Goal: Task Accomplishment & Management: Complete application form

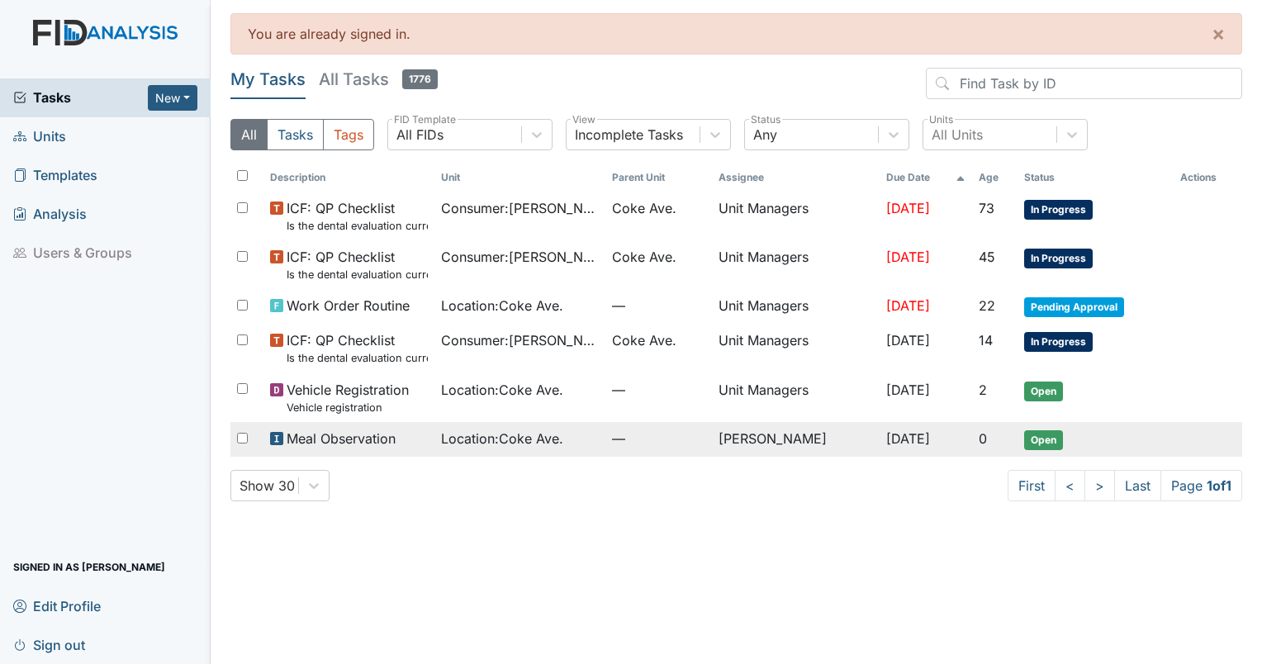
click at [1053, 437] on span "Open" at bounding box center [1043, 440] width 39 height 20
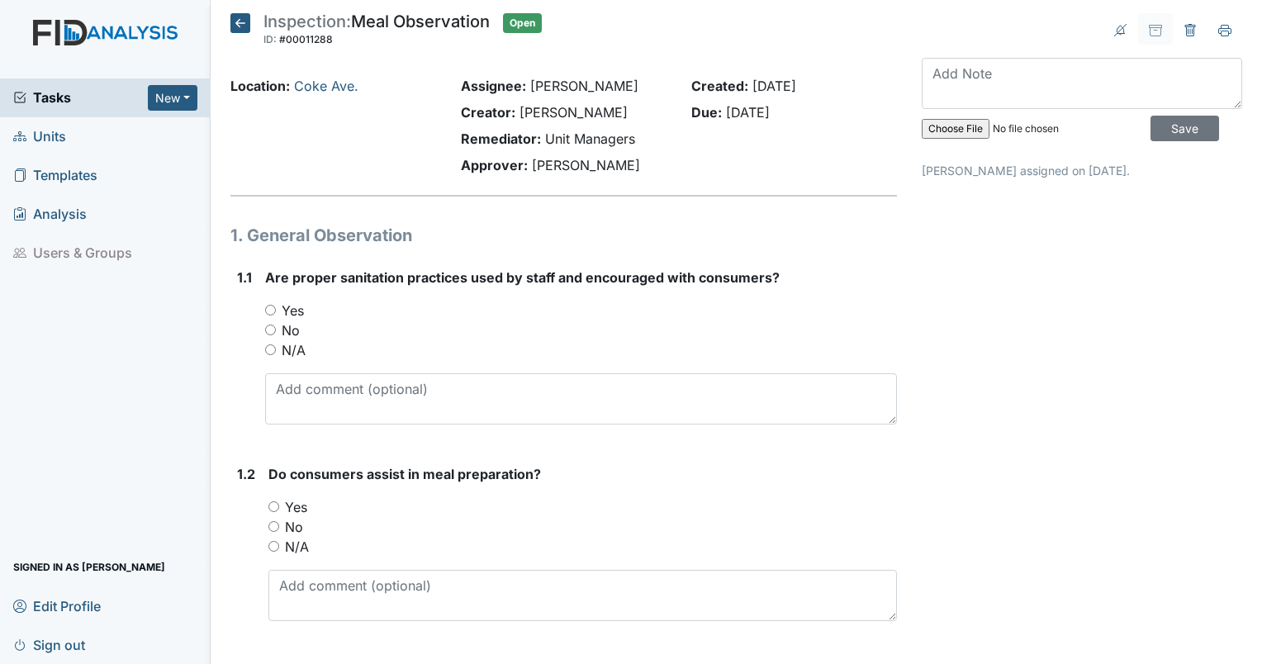
click at [268, 307] on input "Yes" at bounding box center [270, 310] width 11 height 11
radio input "true"
click at [271, 507] on input "Yes" at bounding box center [273, 506] width 11 height 11
radio input "true"
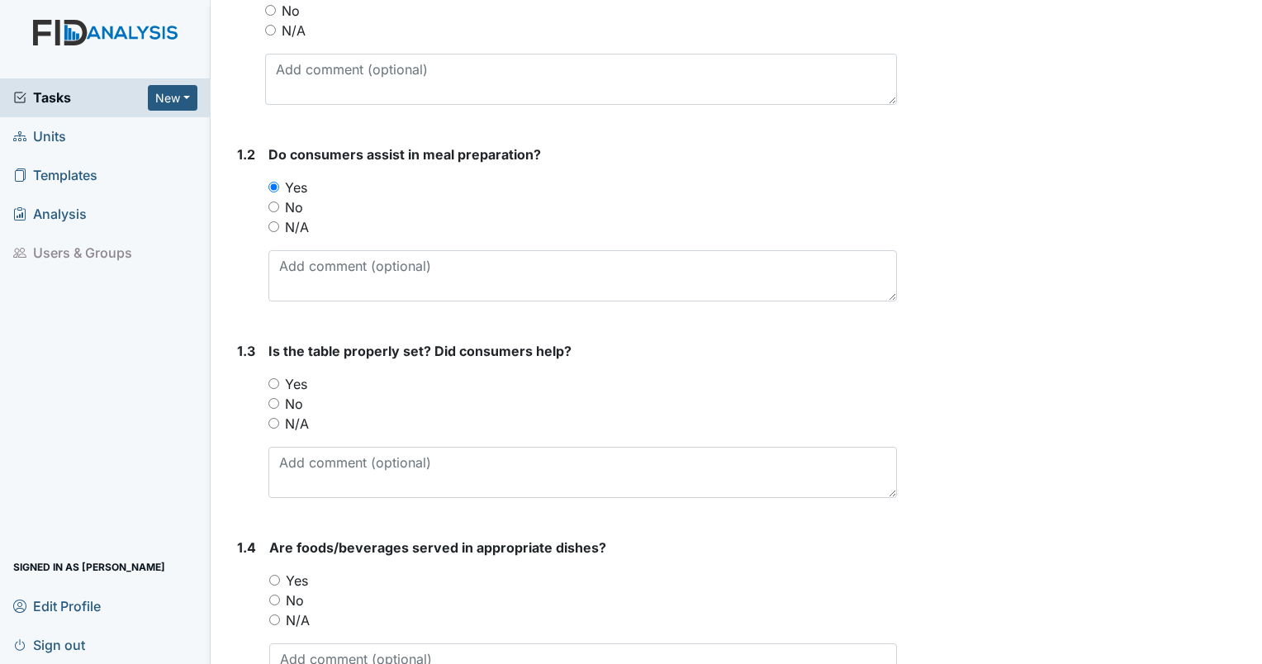
scroll to position [330, 0]
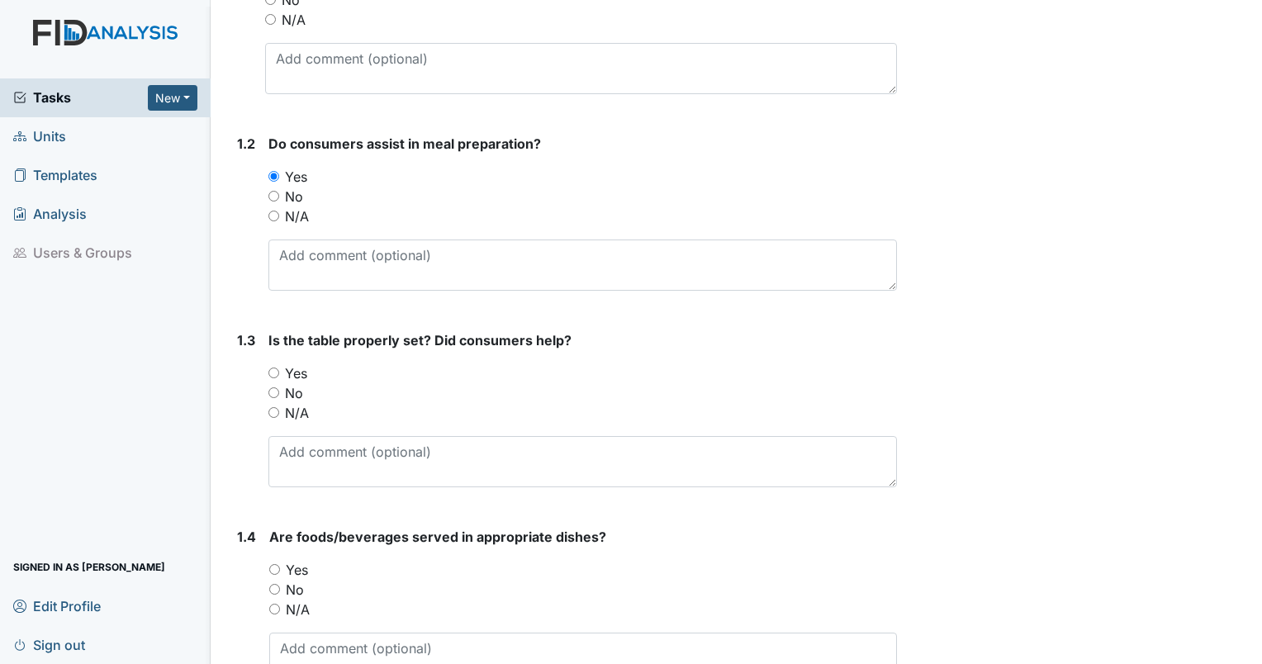
click at [276, 372] on input "Yes" at bounding box center [273, 372] width 11 height 11
radio input "true"
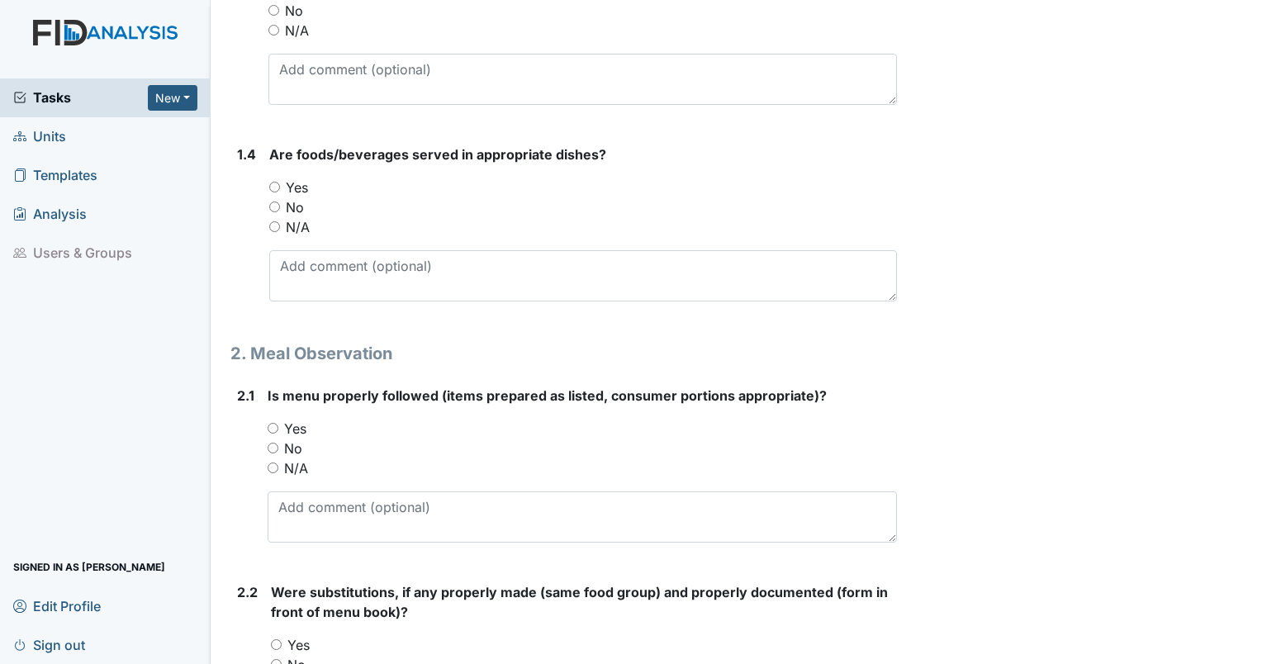
scroll to position [743, 0]
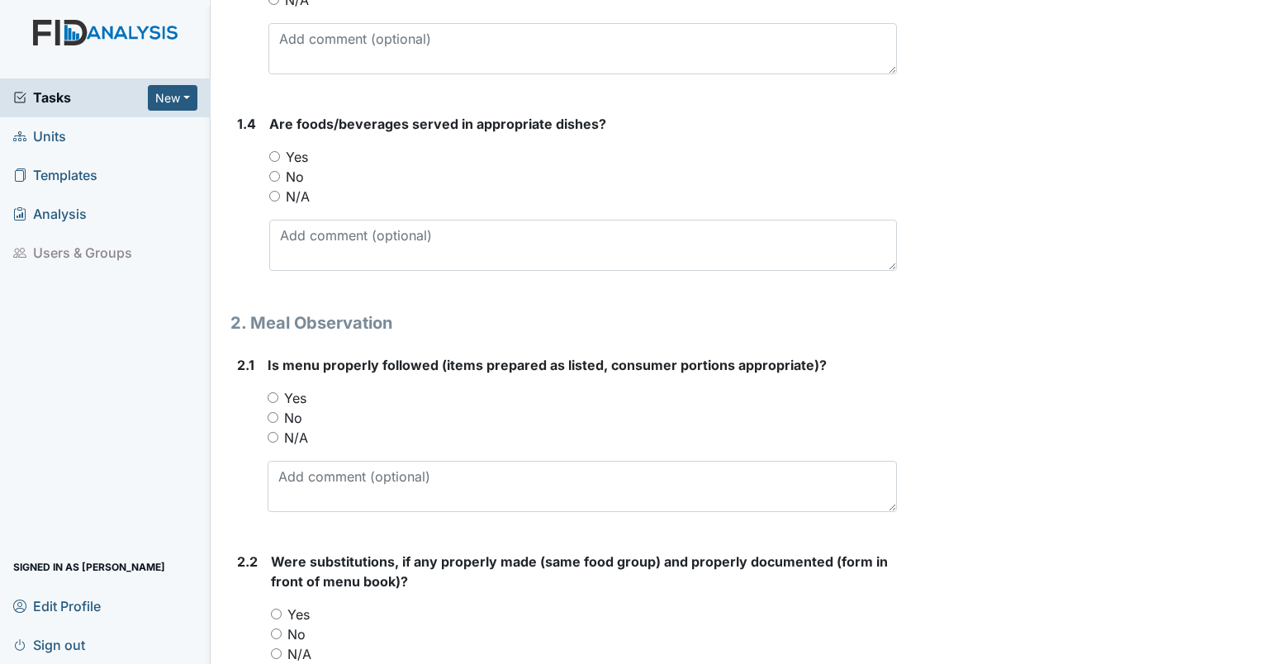
click at [272, 155] on input "Yes" at bounding box center [274, 156] width 11 height 11
radio input "true"
click at [268, 393] on input "Yes" at bounding box center [273, 397] width 11 height 11
radio input "true"
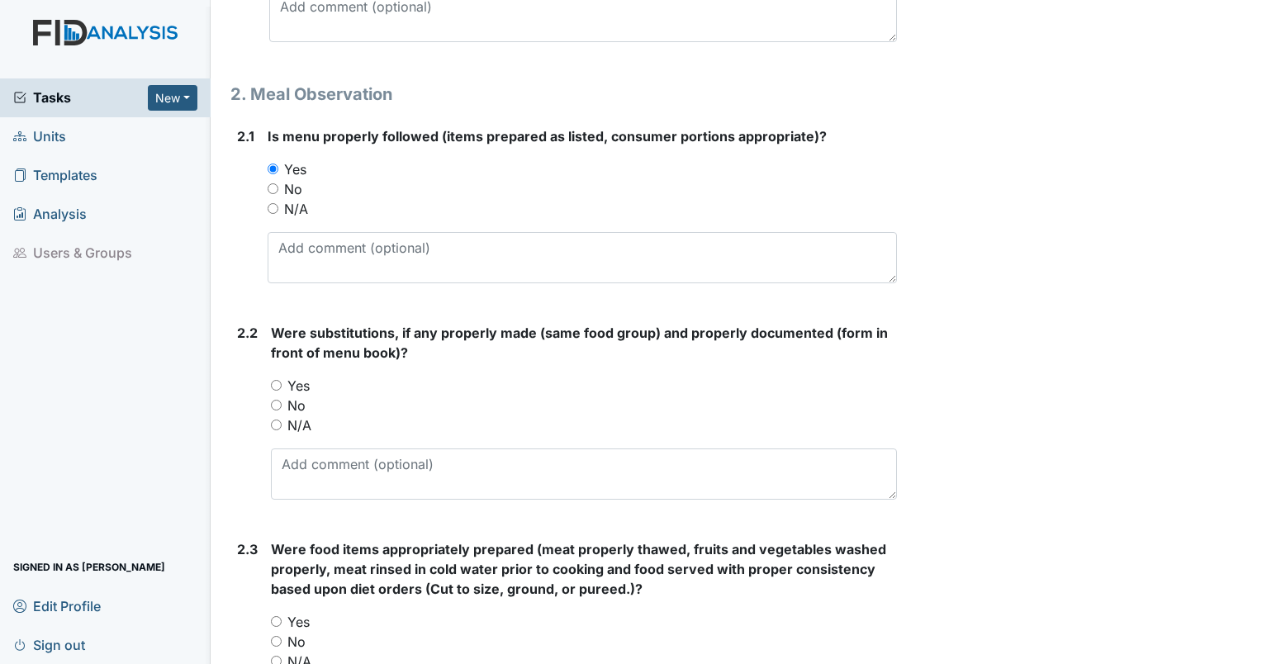
scroll to position [991, 0]
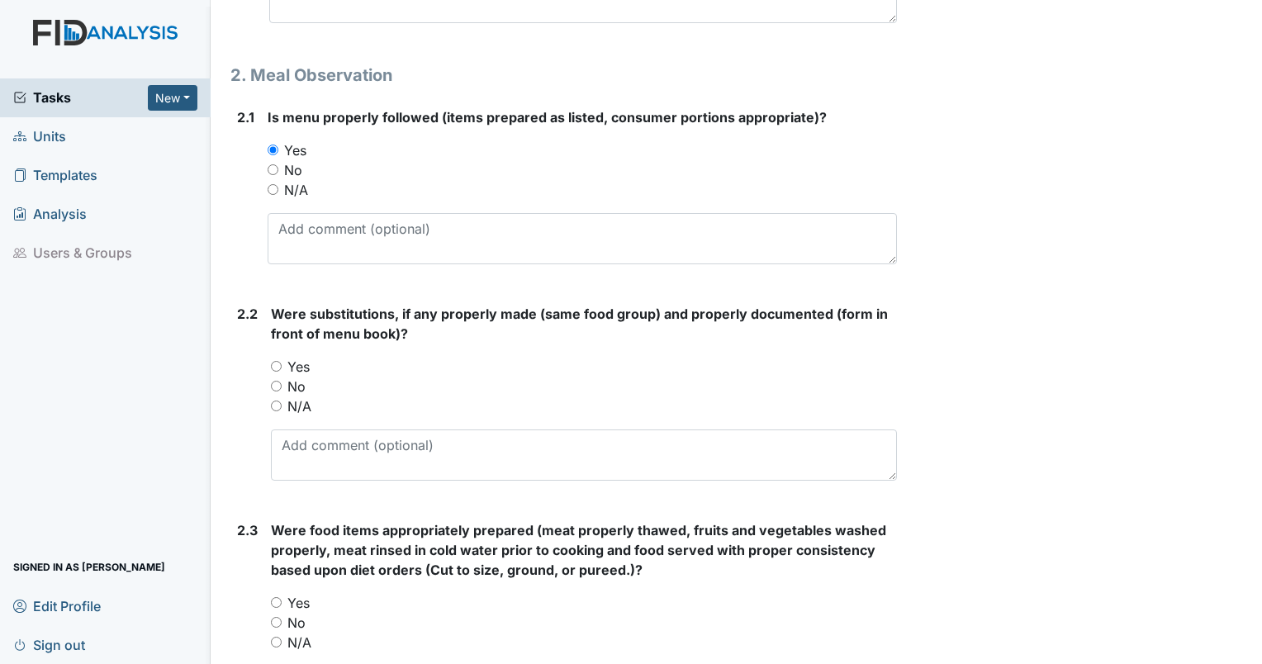
click at [277, 368] on input "Yes" at bounding box center [276, 366] width 11 height 11
radio input "true"
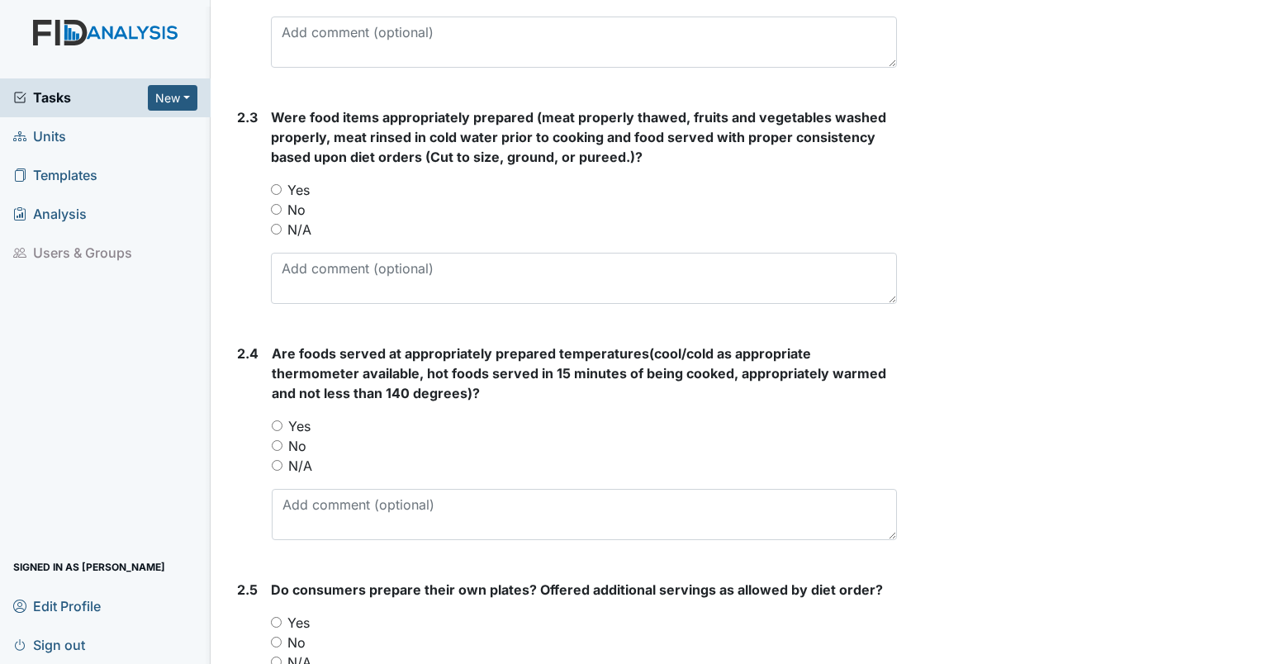
scroll to position [1486, 0]
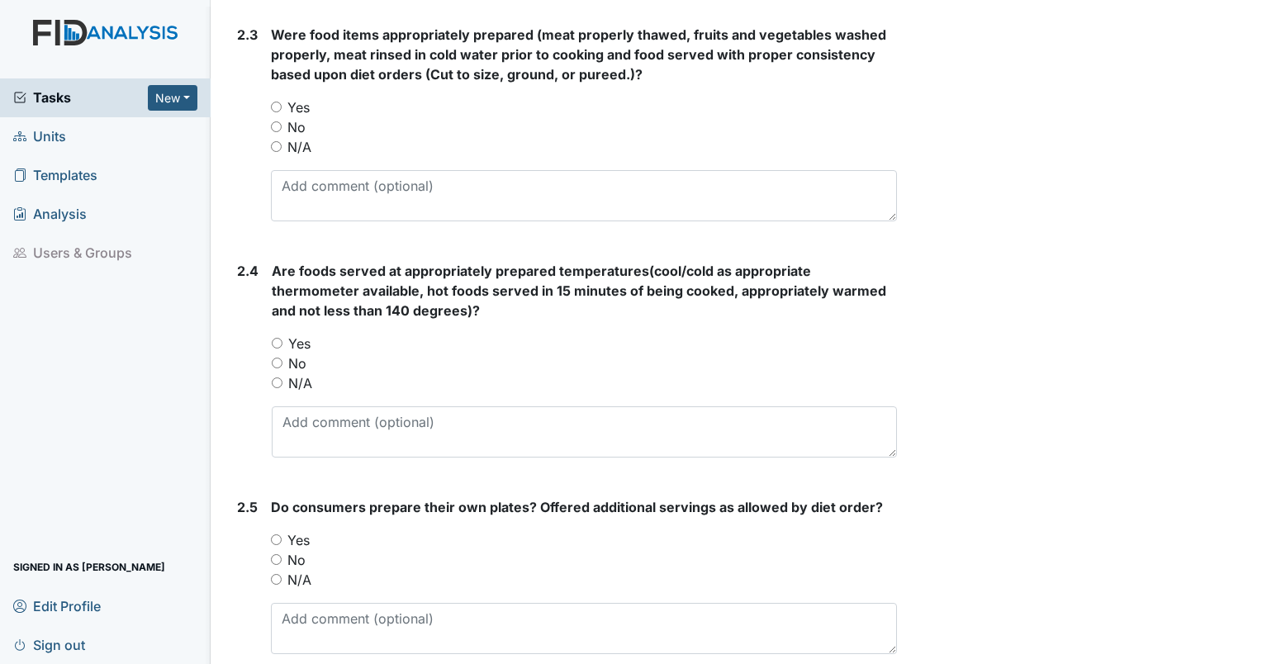
click at [272, 102] on input "Yes" at bounding box center [276, 107] width 11 height 11
radio input "true"
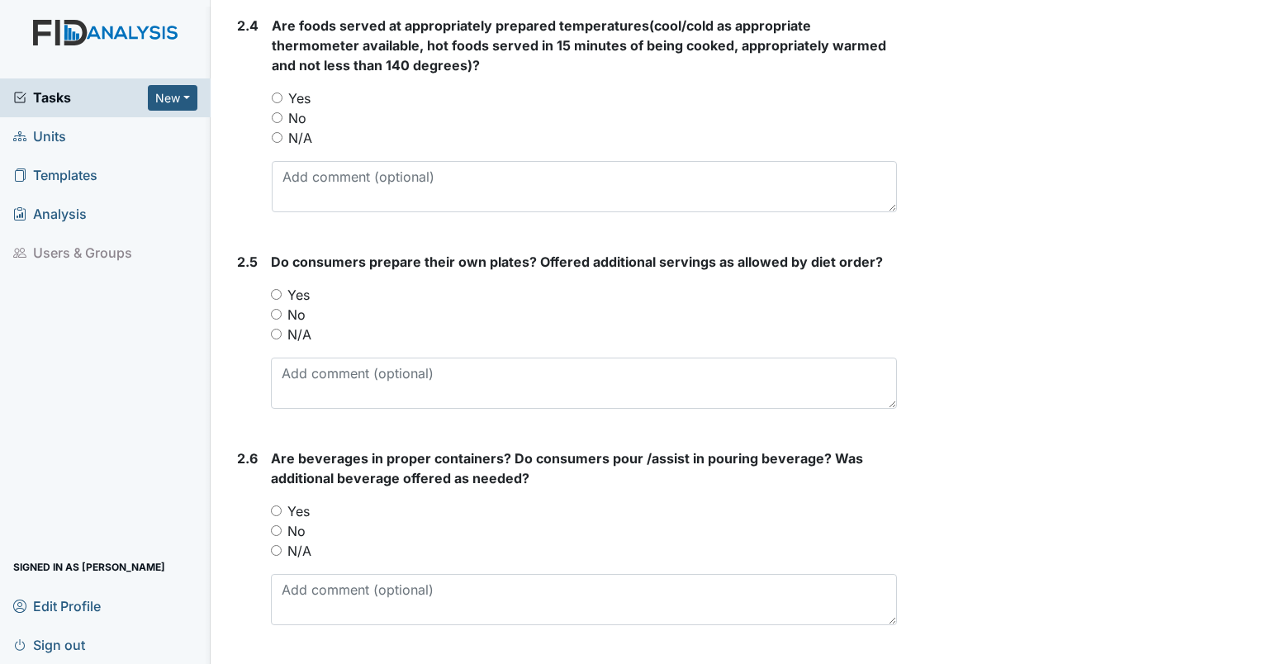
scroll to position [1734, 0]
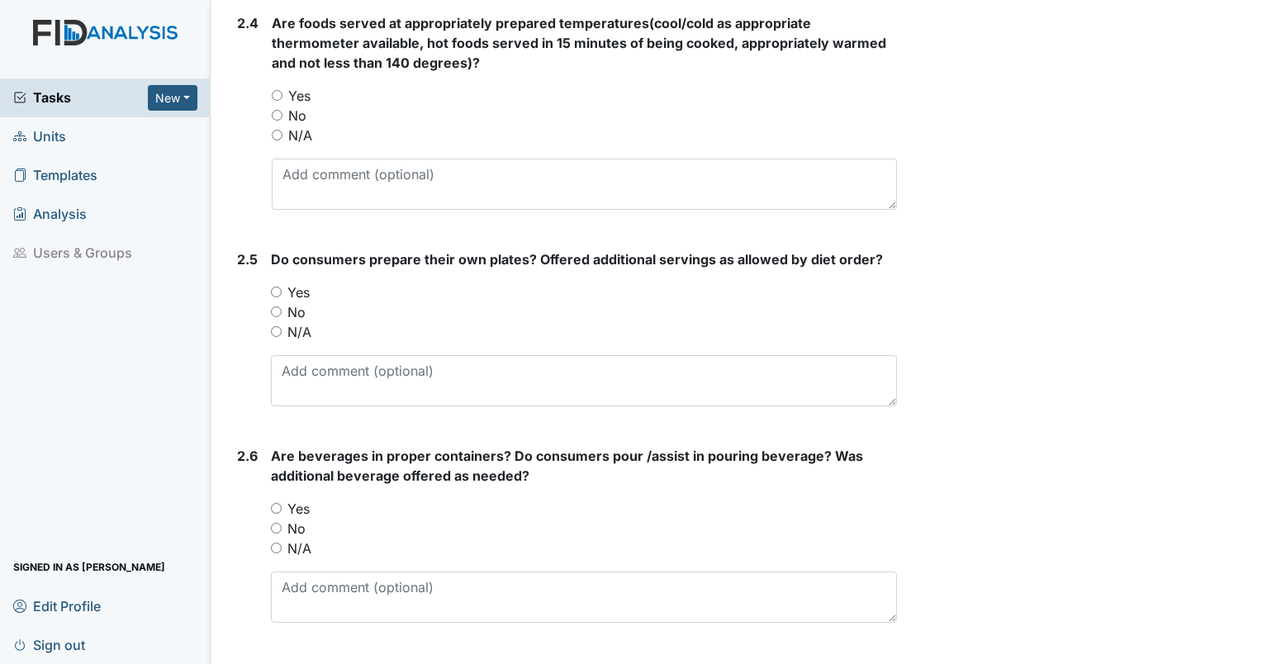
click at [274, 287] on input "Yes" at bounding box center [276, 291] width 11 height 11
radio input "true"
click at [277, 499] on div "Yes" at bounding box center [584, 509] width 626 height 20
click at [279, 93] on input "Yes" at bounding box center [277, 95] width 11 height 11
radio input "true"
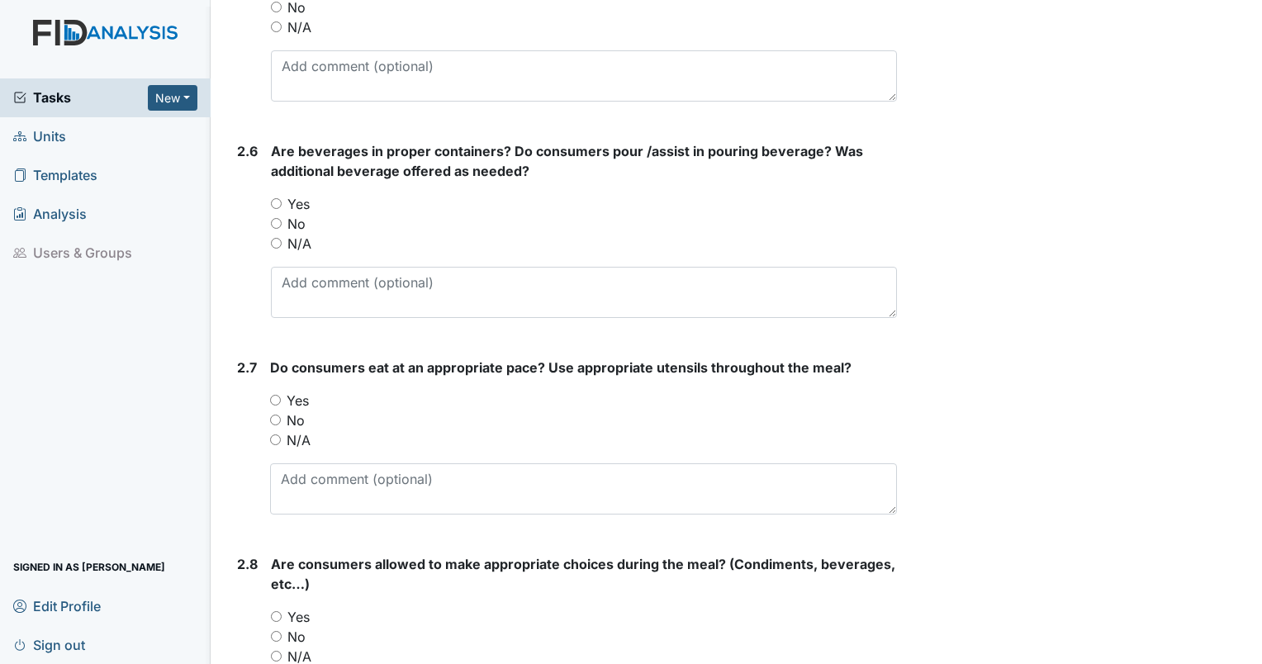
scroll to position [2064, 0]
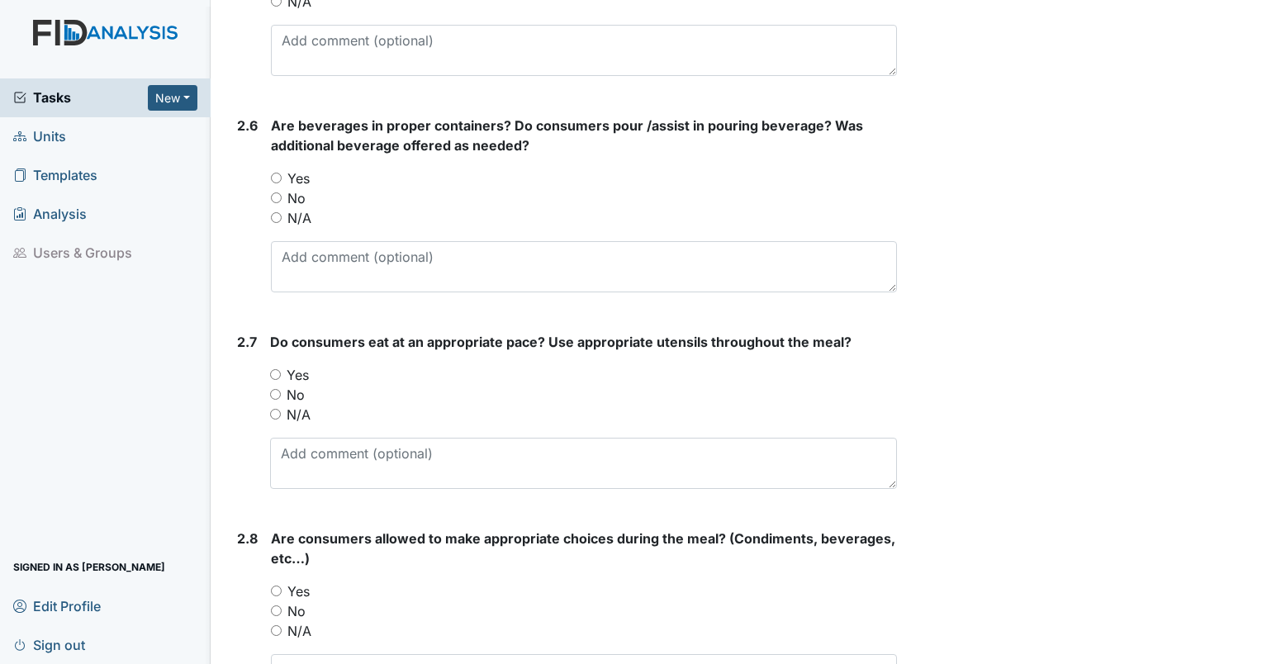
click at [277, 173] on input "Yes" at bounding box center [276, 178] width 11 height 11
radio input "true"
click at [277, 369] on input "Yes" at bounding box center [275, 374] width 11 height 11
radio input "true"
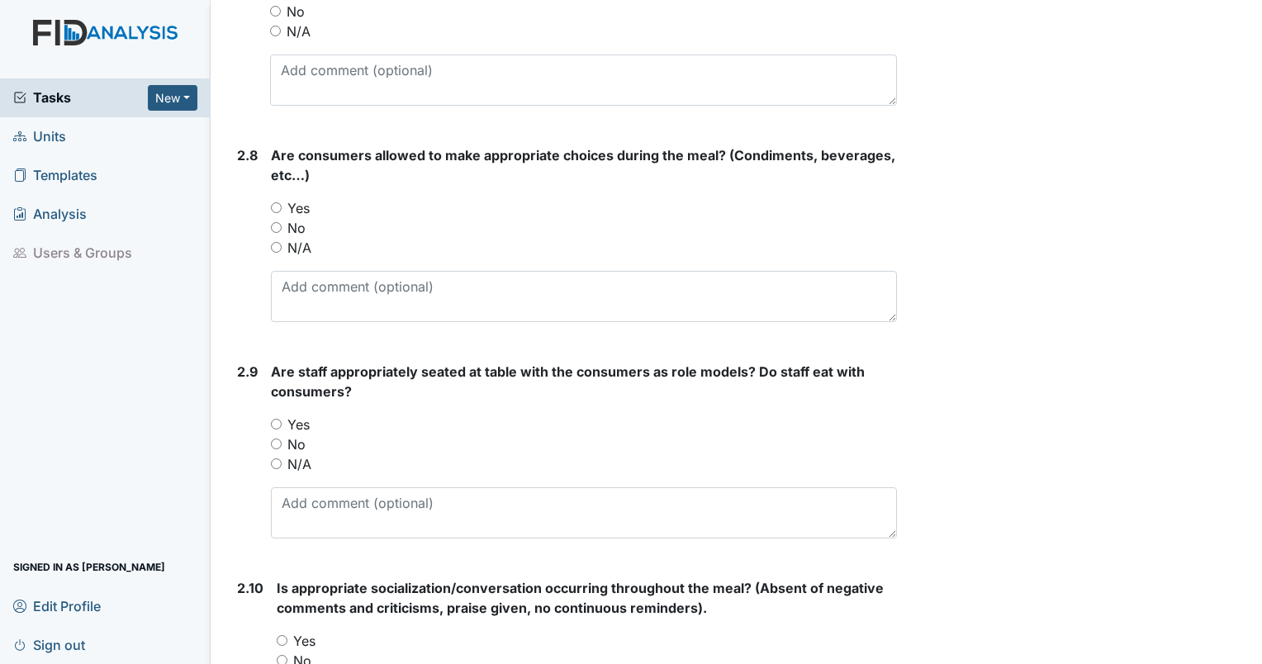
scroll to position [2477, 0]
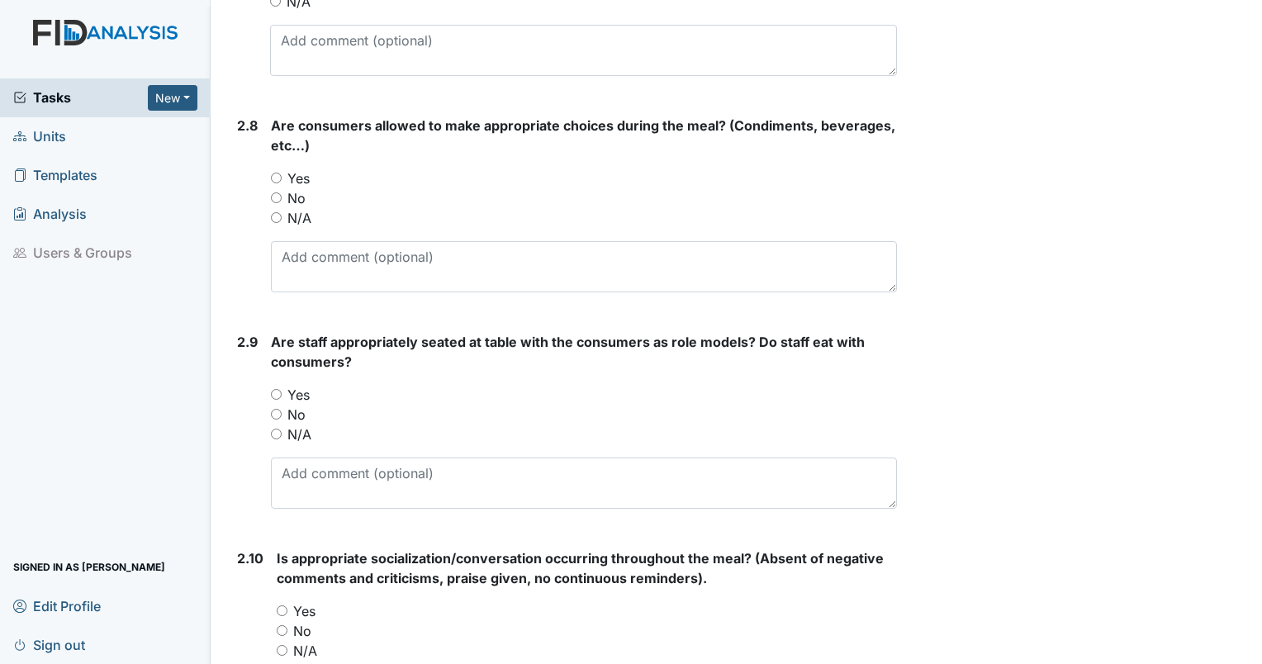
click at [277, 389] on input "Yes" at bounding box center [276, 394] width 11 height 11
radio input "true"
click at [280, 174] on input "Yes" at bounding box center [276, 178] width 11 height 11
radio input "true"
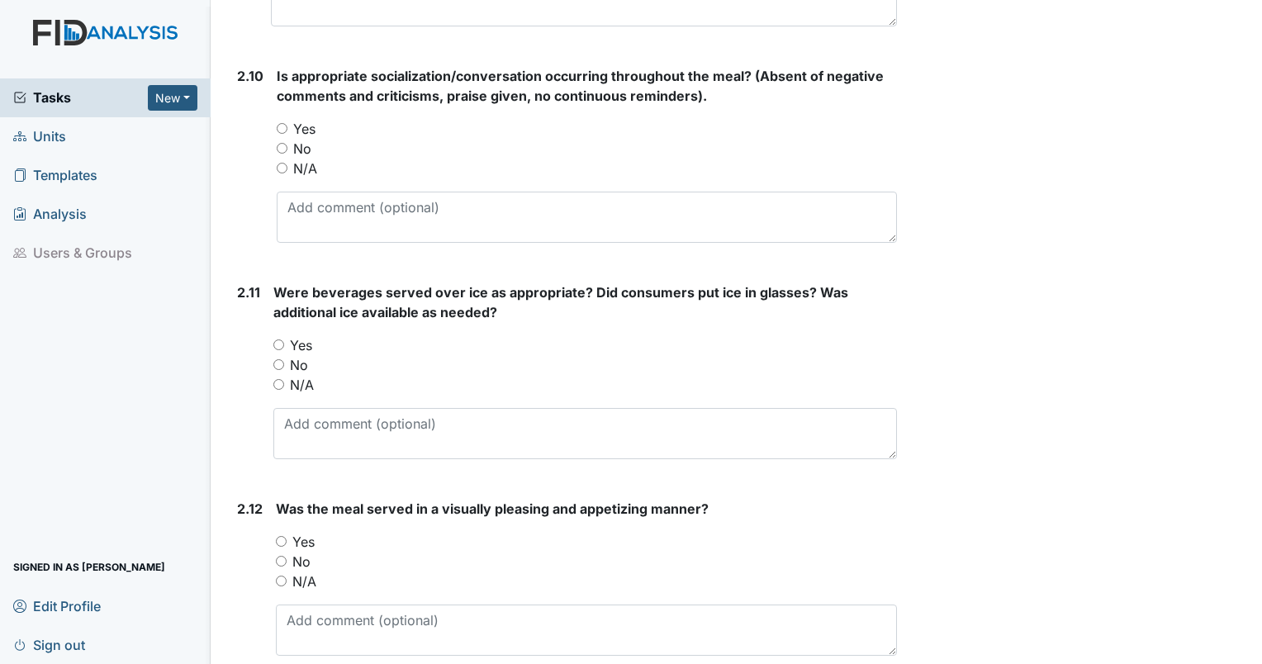
scroll to position [2972, 0]
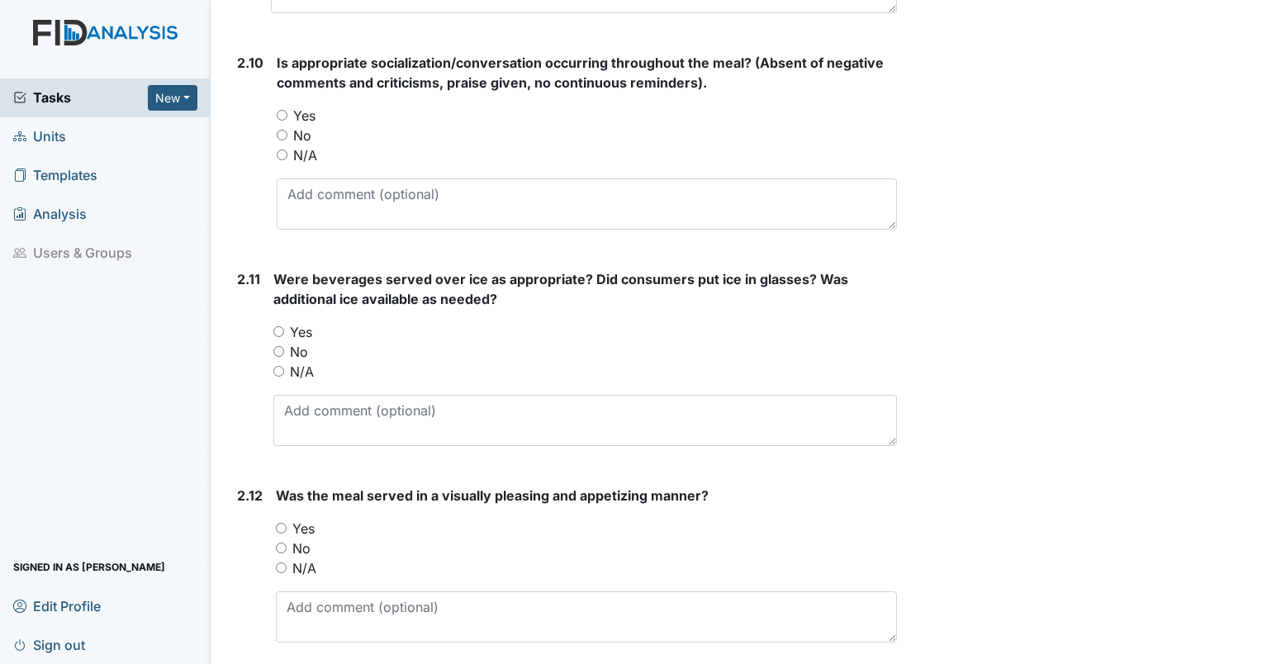
click at [282, 523] on input "Yes" at bounding box center [281, 528] width 11 height 11
radio input "true"
click at [283, 329] on input "Yes" at bounding box center [278, 331] width 11 height 11
radio input "true"
click at [277, 110] on input "Yes" at bounding box center [282, 115] width 11 height 11
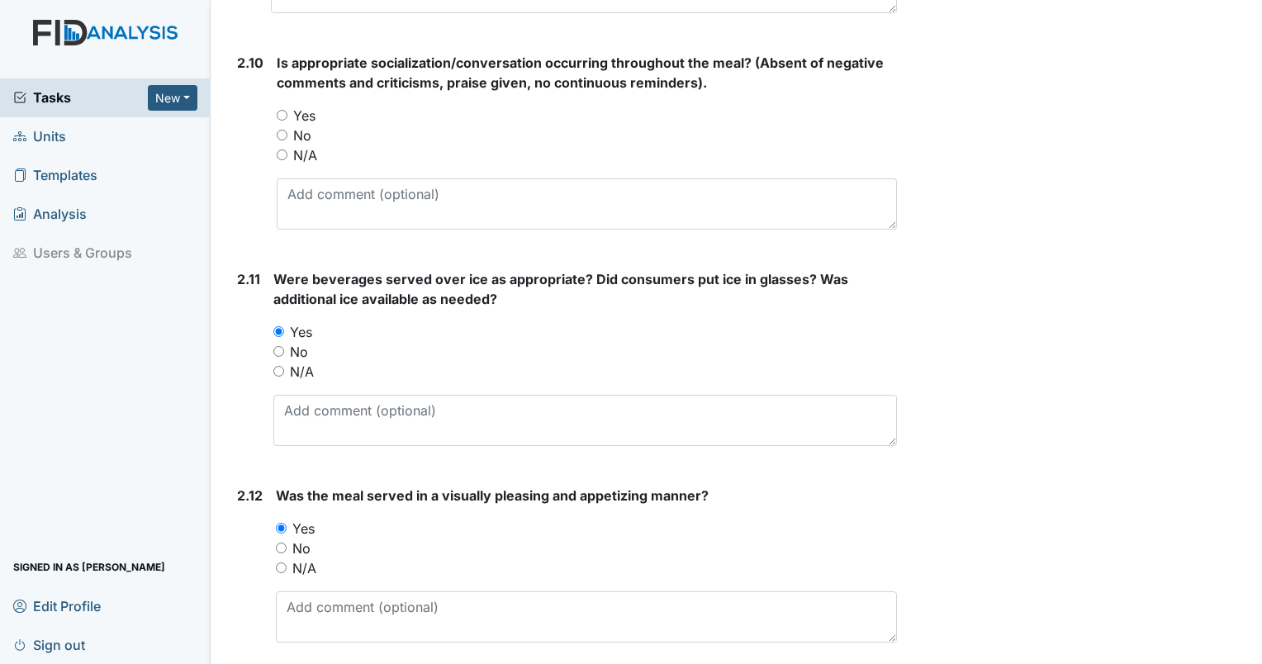
radio input "true"
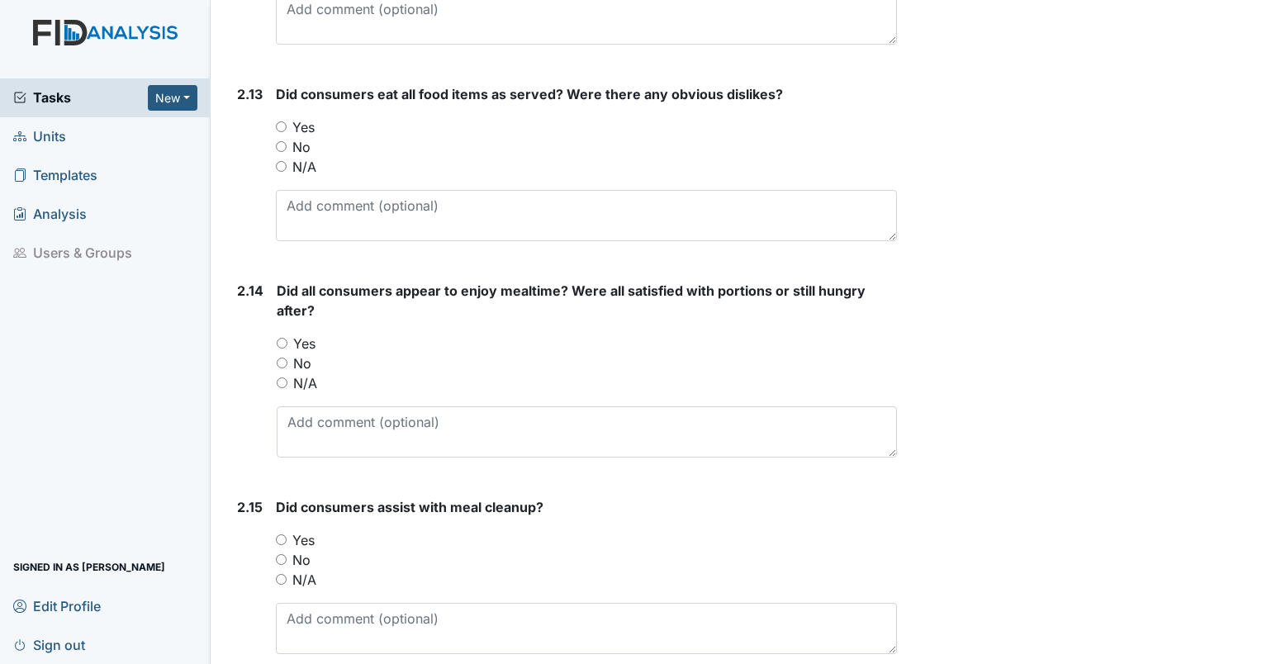
scroll to position [3550, 0]
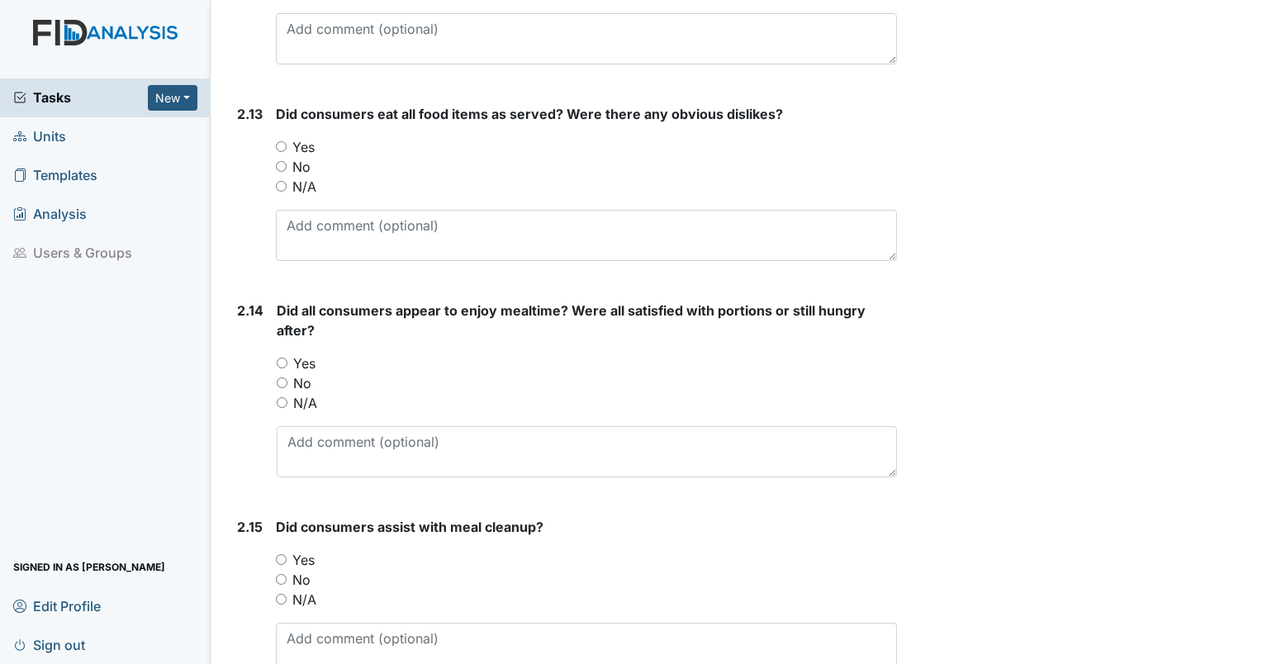
click at [282, 142] on input "Yes" at bounding box center [281, 146] width 11 height 11
radio input "true"
click at [278, 357] on input "Yes" at bounding box center [282, 362] width 11 height 11
radio input "true"
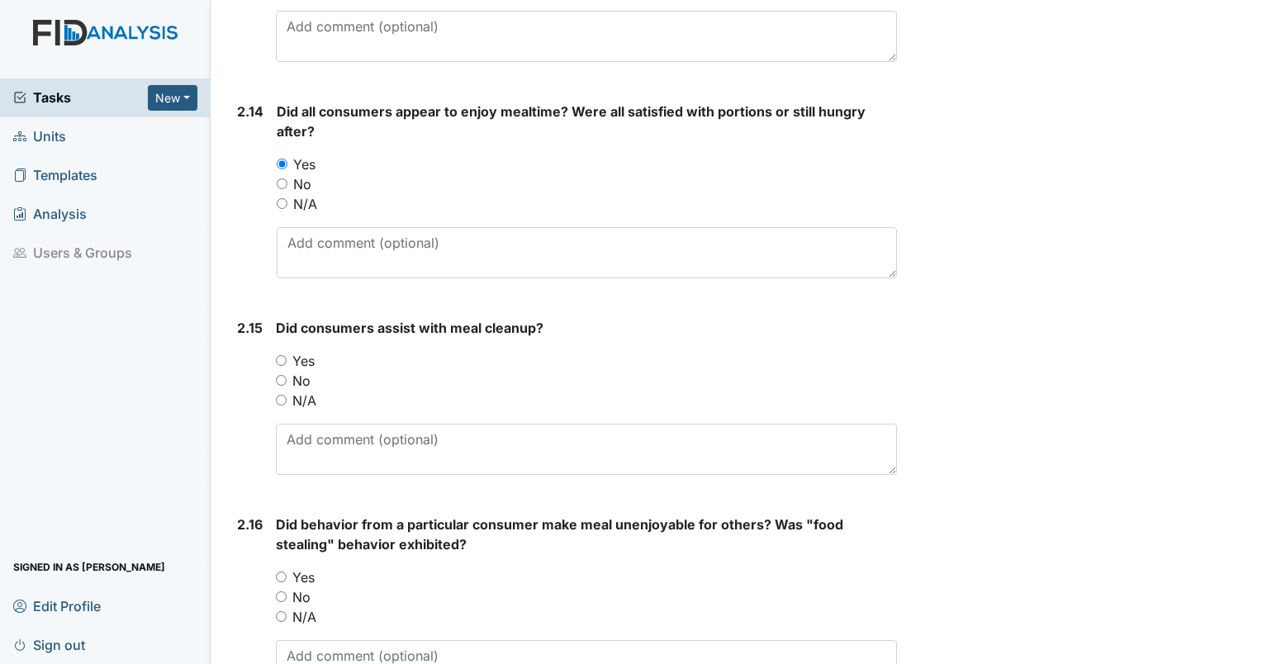
scroll to position [3798, 0]
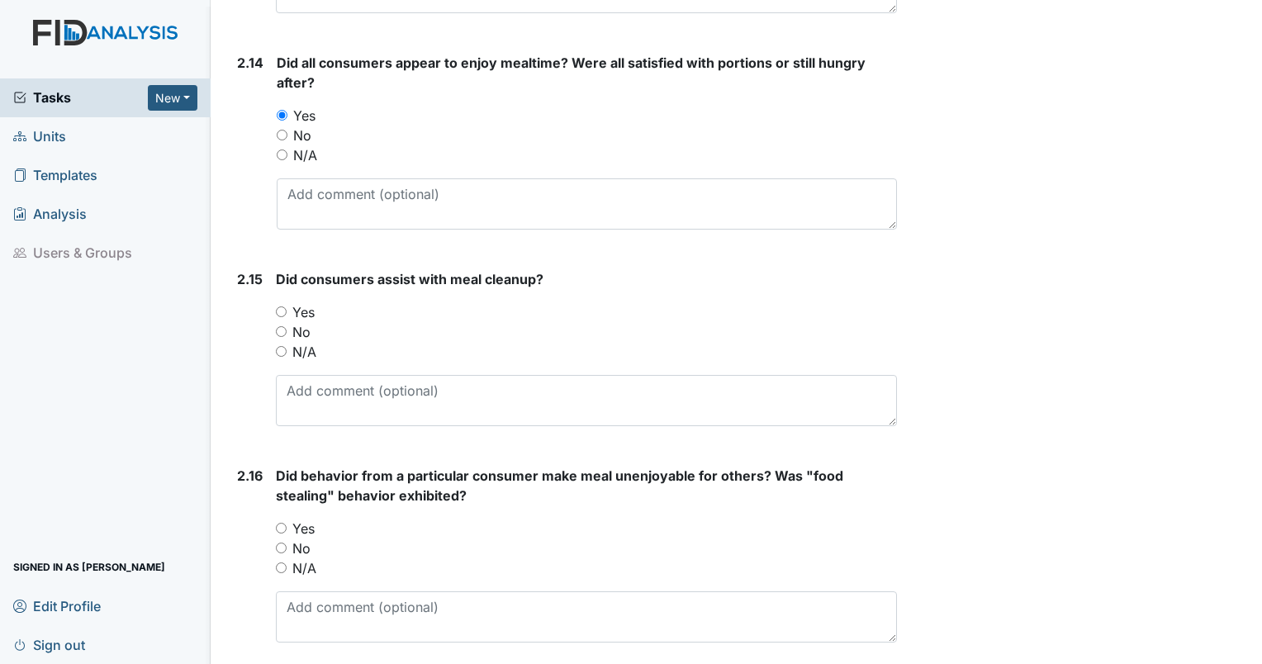
click at [281, 307] on input "Yes" at bounding box center [281, 311] width 11 height 11
radio input "true"
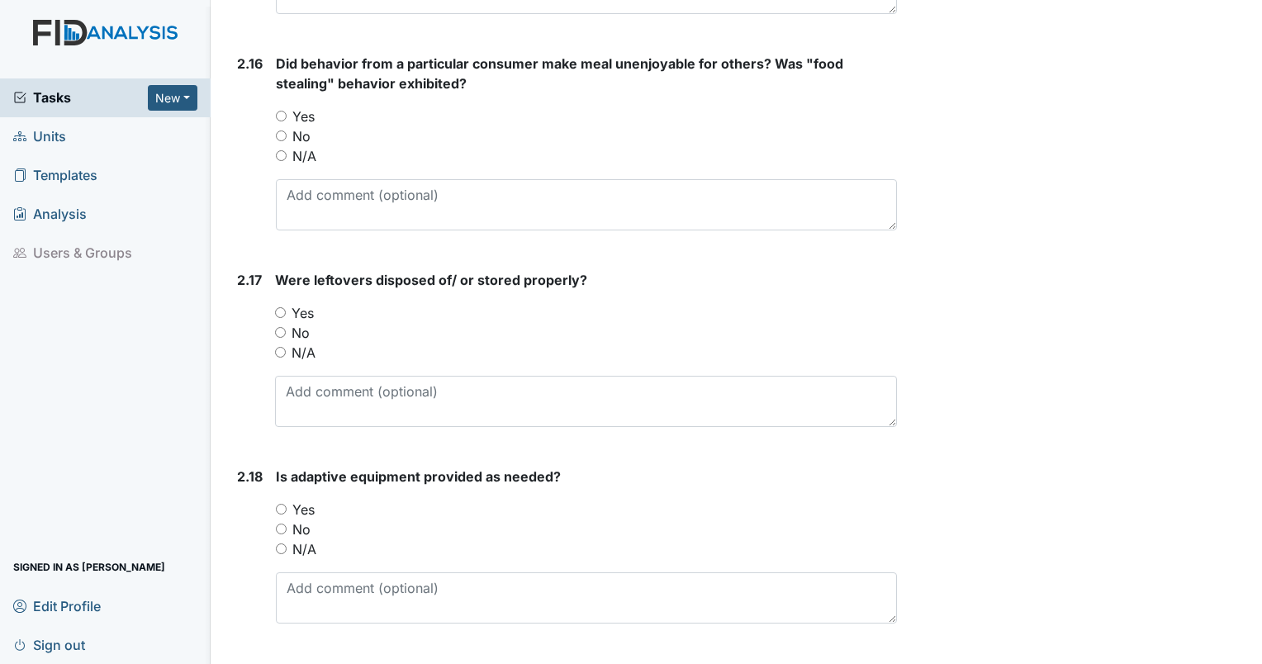
scroll to position [4211, 0]
click at [280, 503] on input "Yes" at bounding box center [281, 508] width 11 height 11
radio input "true"
click at [279, 306] on input "Yes" at bounding box center [280, 311] width 11 height 11
radio input "true"
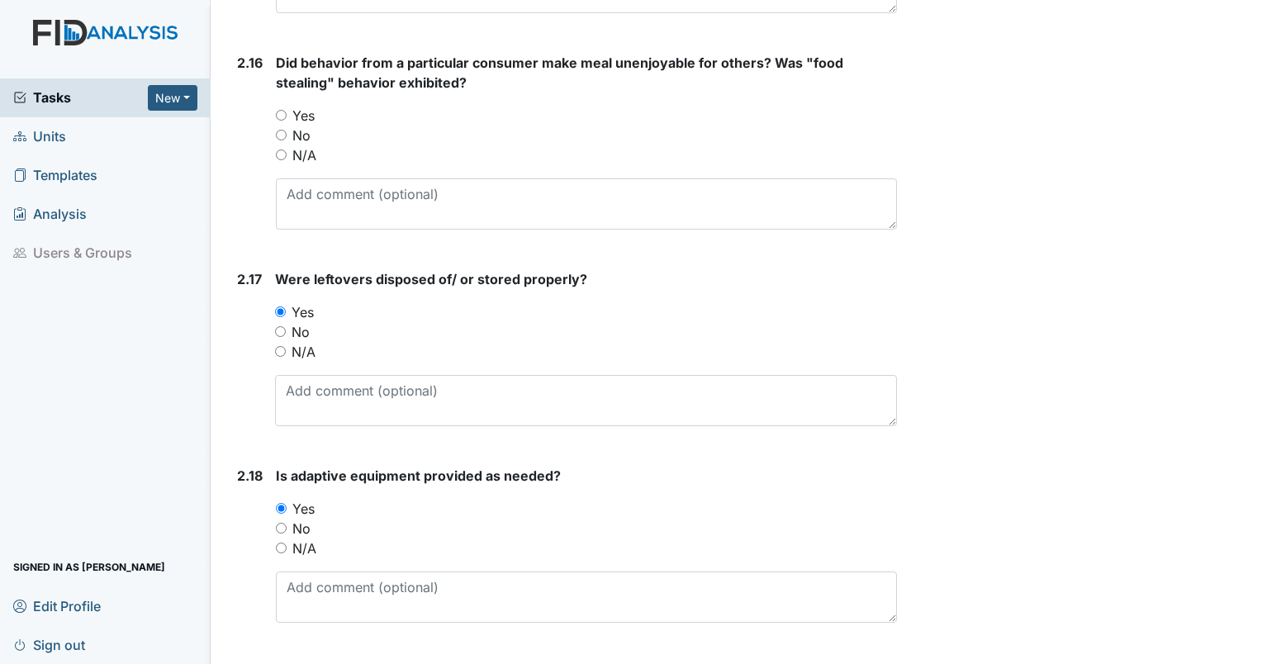
click at [282, 110] on input "Yes" at bounding box center [281, 115] width 11 height 11
radio input "true"
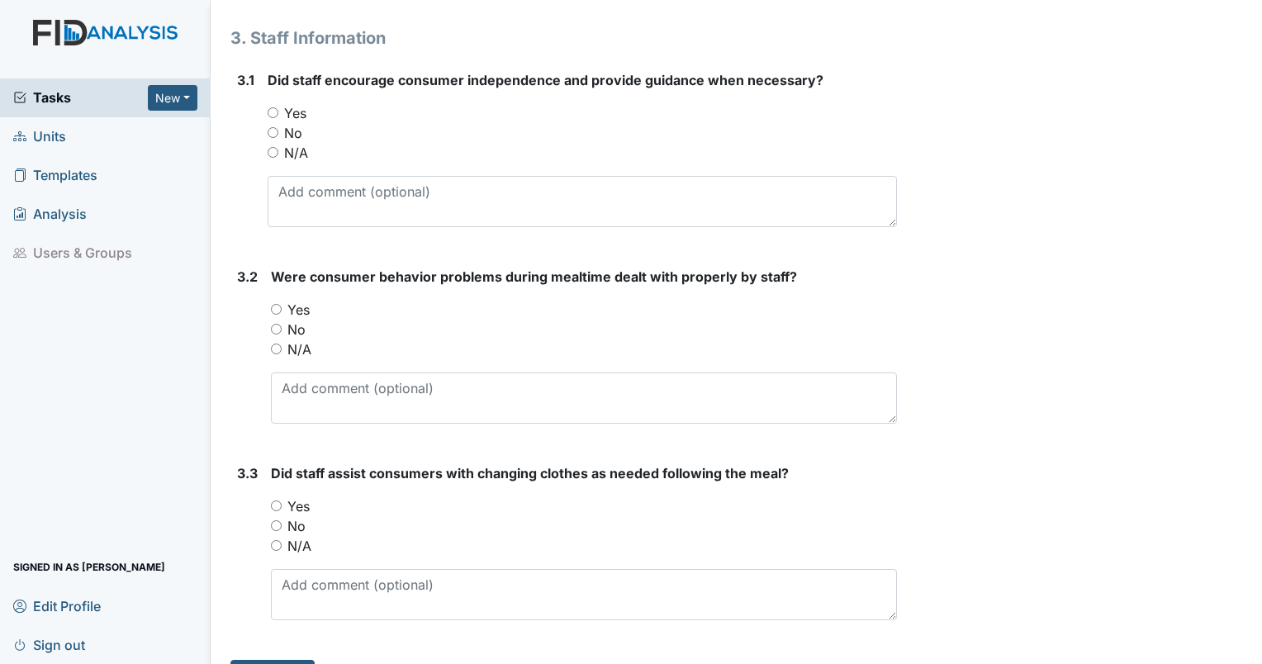
scroll to position [4871, 0]
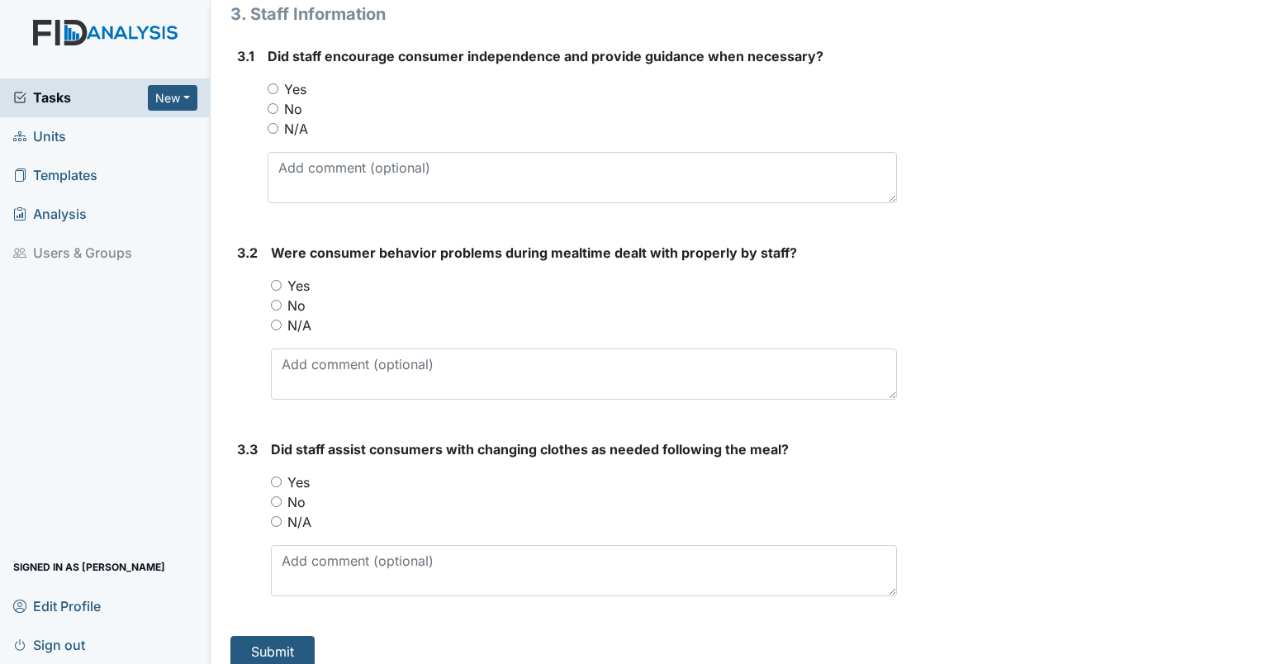
click at [272, 280] on input "Yes" at bounding box center [276, 285] width 11 height 11
radio input "true"
click at [274, 476] on input "Yes" at bounding box center [276, 481] width 11 height 11
radio input "true"
click at [268, 83] on input "Yes" at bounding box center [273, 88] width 11 height 11
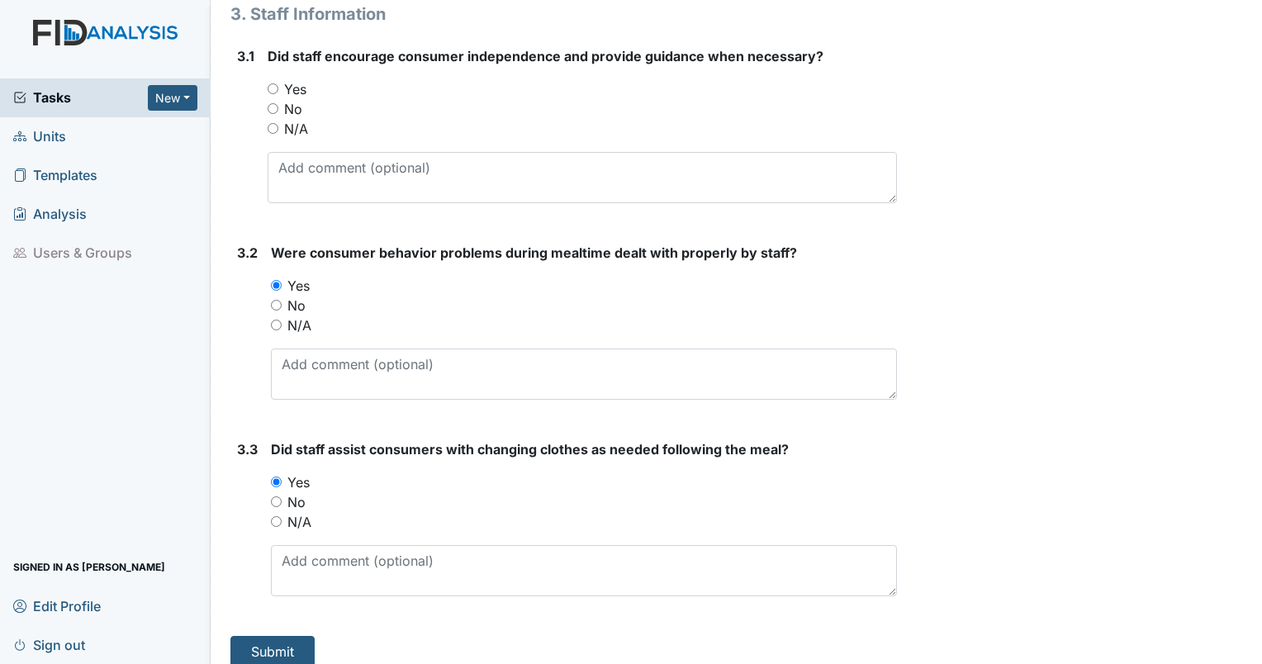
radio input "true"
click at [287, 642] on button "Submit" at bounding box center [272, 651] width 84 height 31
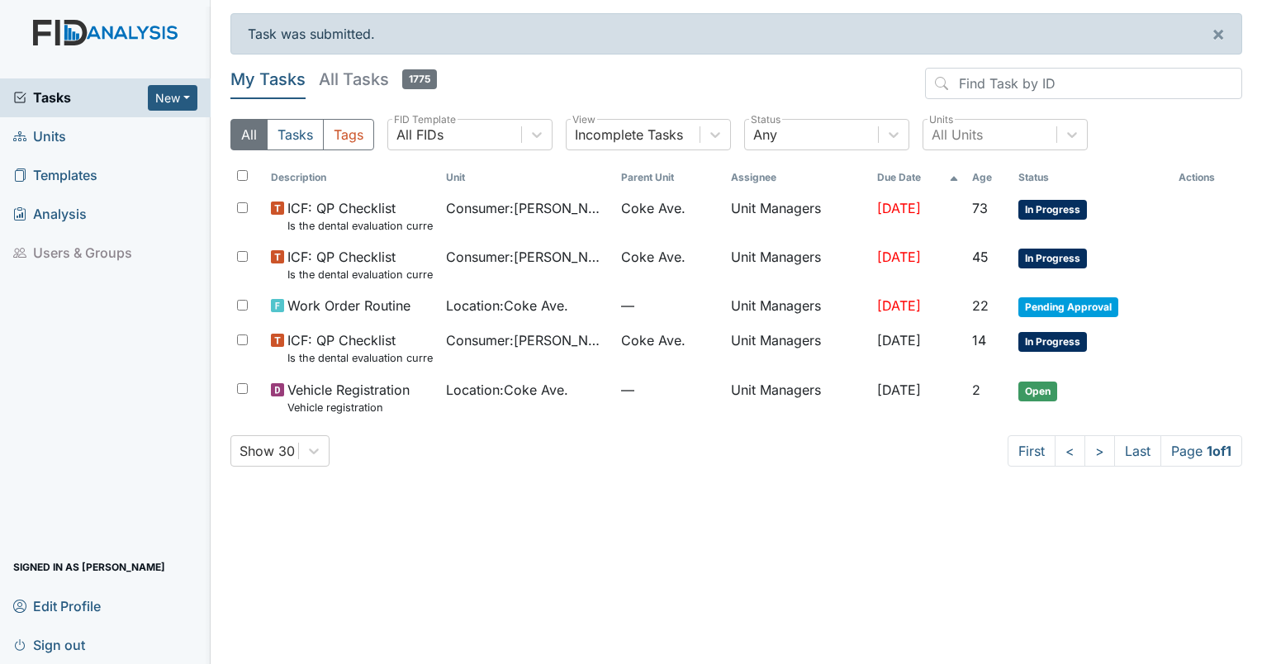
click at [64, 140] on span "Units" at bounding box center [39, 137] width 53 height 26
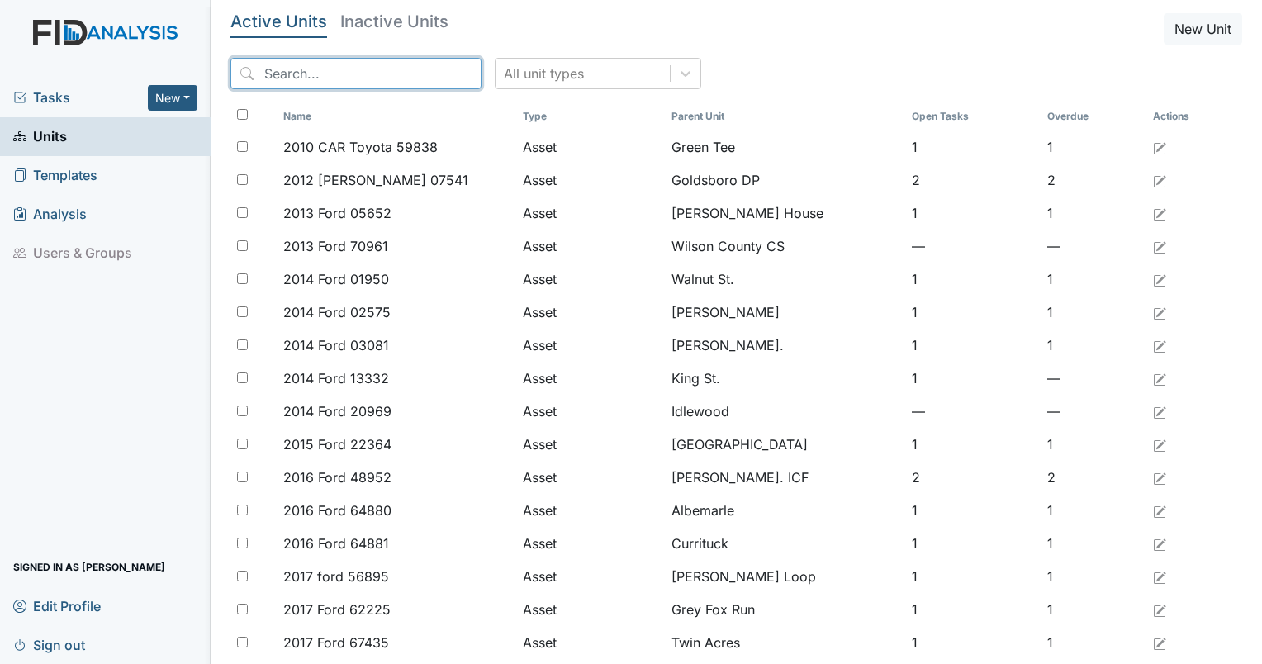
click at [355, 73] on input "search" at bounding box center [355, 73] width 251 height 31
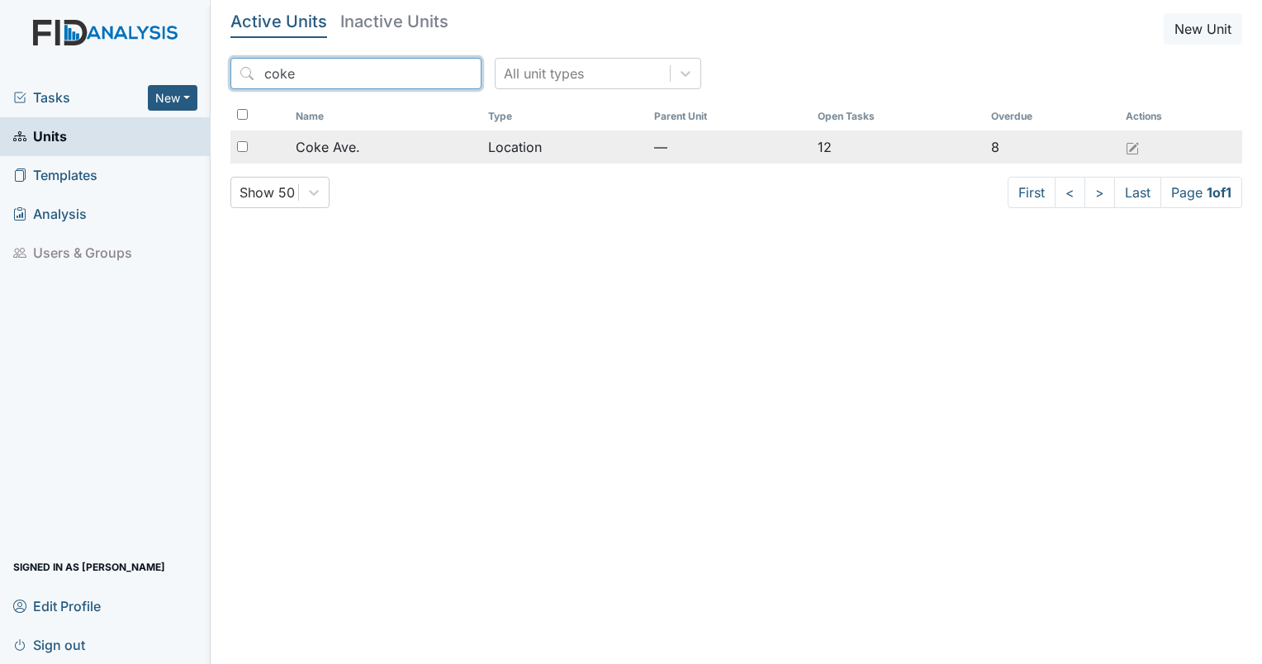
type input "coke"
click at [353, 142] on span "Coke Ave." at bounding box center [328, 147] width 64 height 20
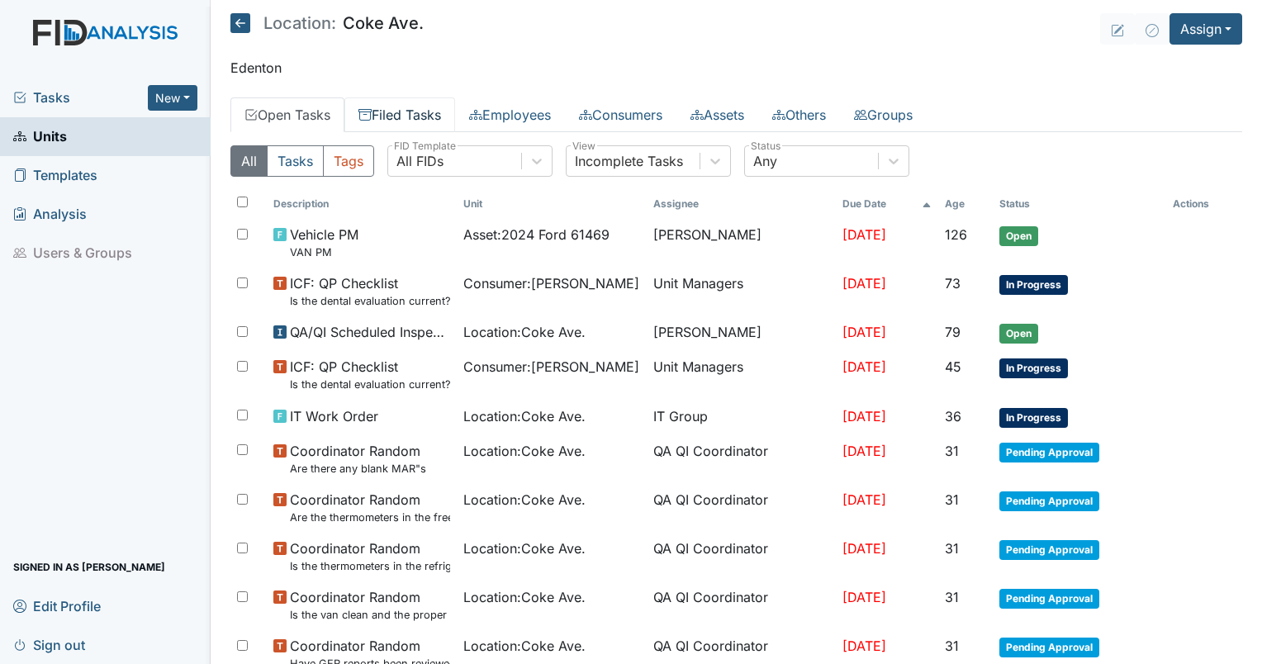
click at [426, 111] on link "Filed Tasks" at bounding box center [399, 114] width 111 height 35
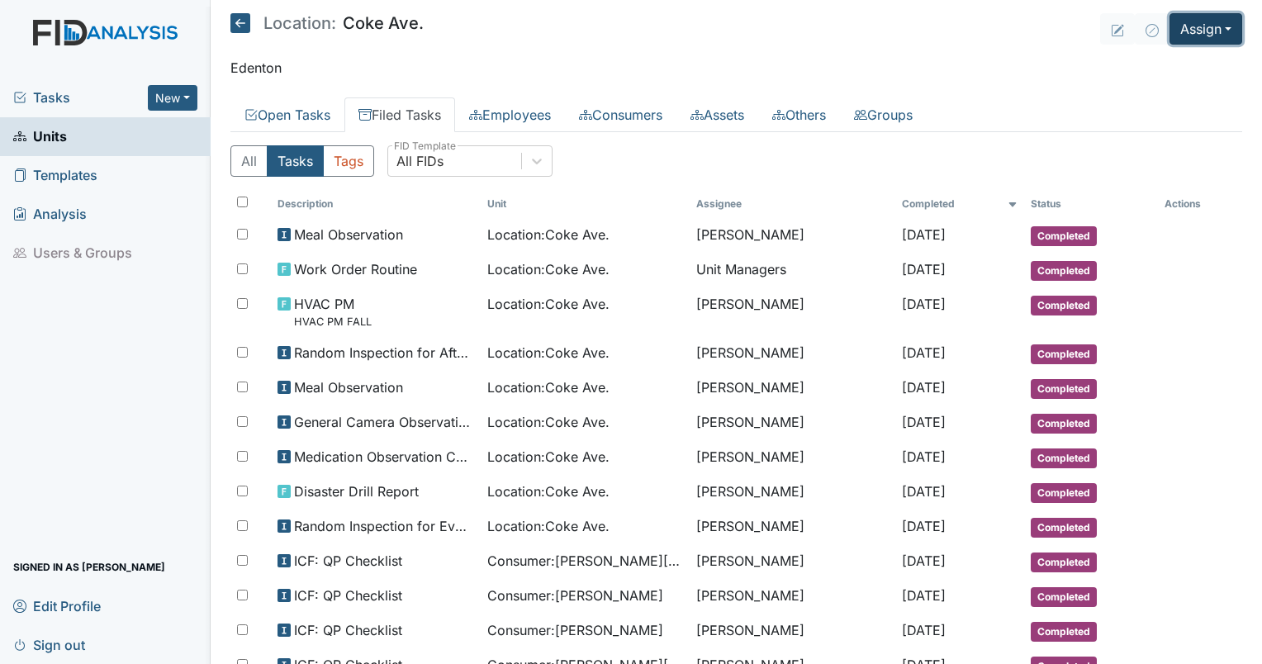
click at [1171, 25] on button "Assign" at bounding box center [1205, 28] width 73 height 31
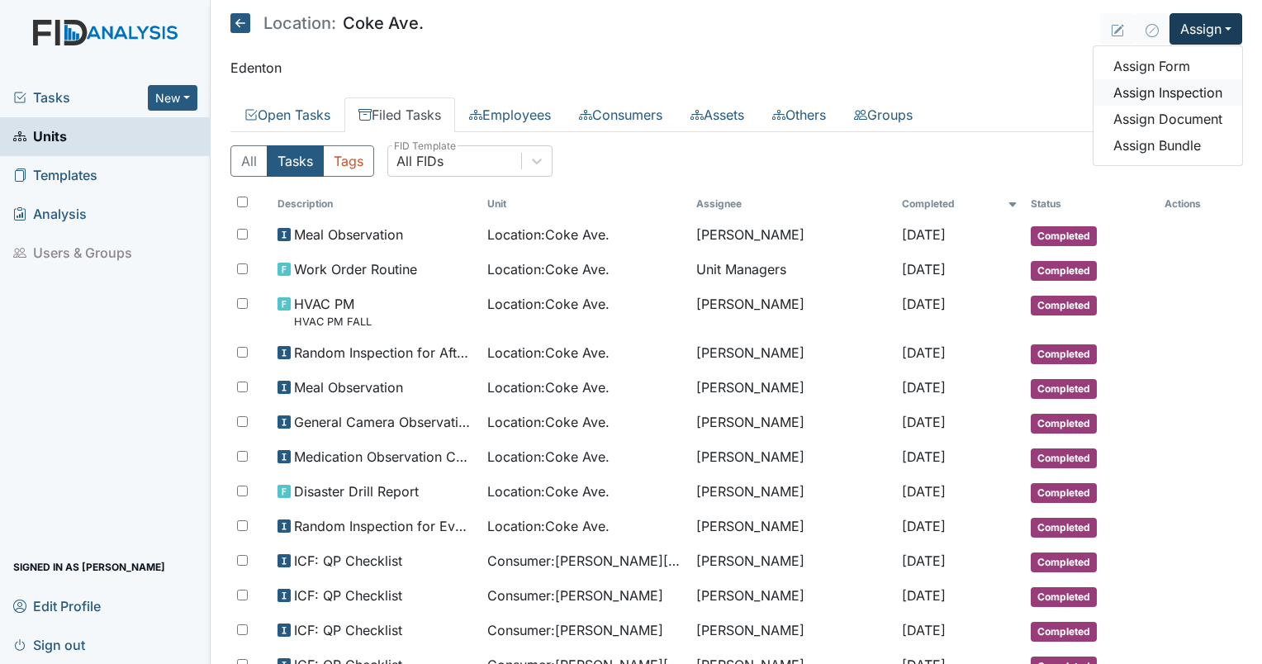
click at [1148, 95] on link "Assign Inspection" at bounding box center [1167, 92] width 149 height 26
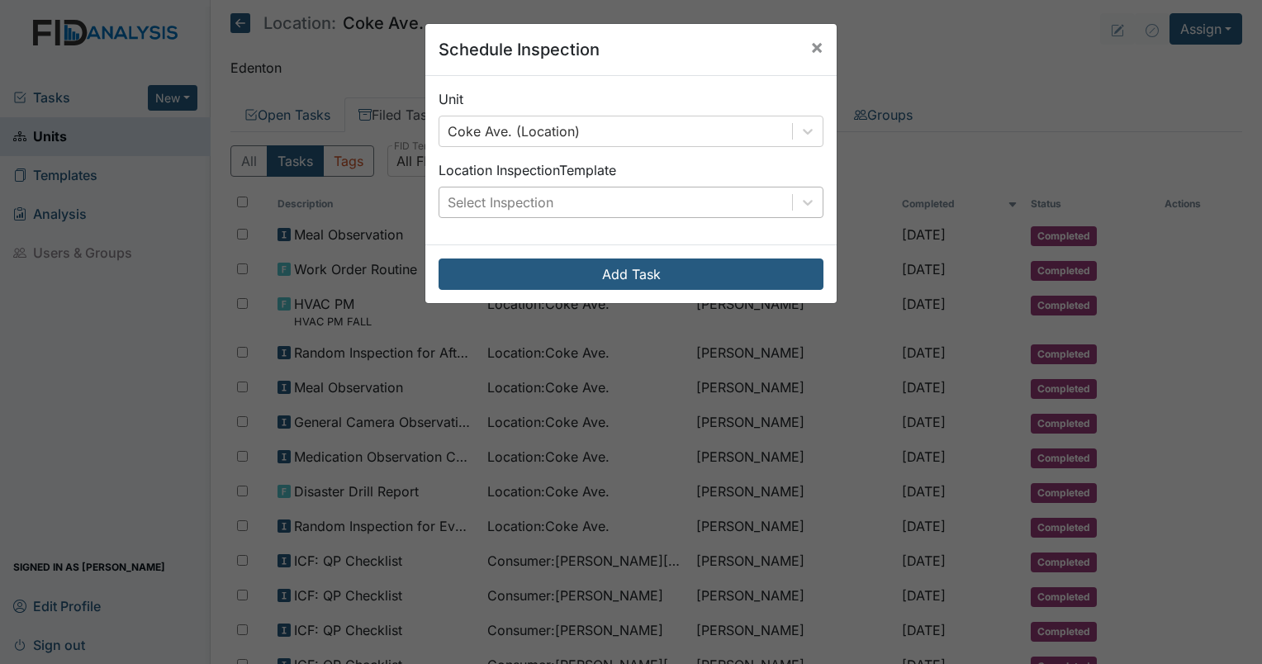
click at [563, 208] on div "Select Inspection" at bounding box center [615, 202] width 353 height 30
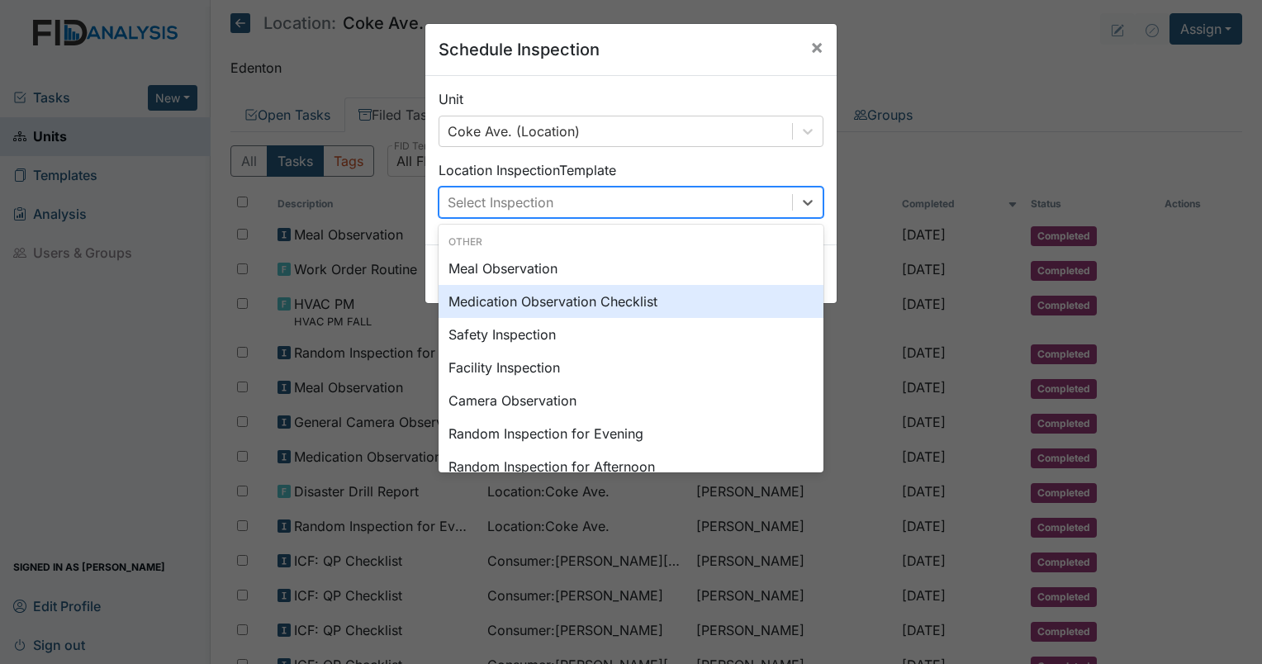
click at [556, 306] on div "Medication Observation Checklist" at bounding box center [630, 301] width 385 height 33
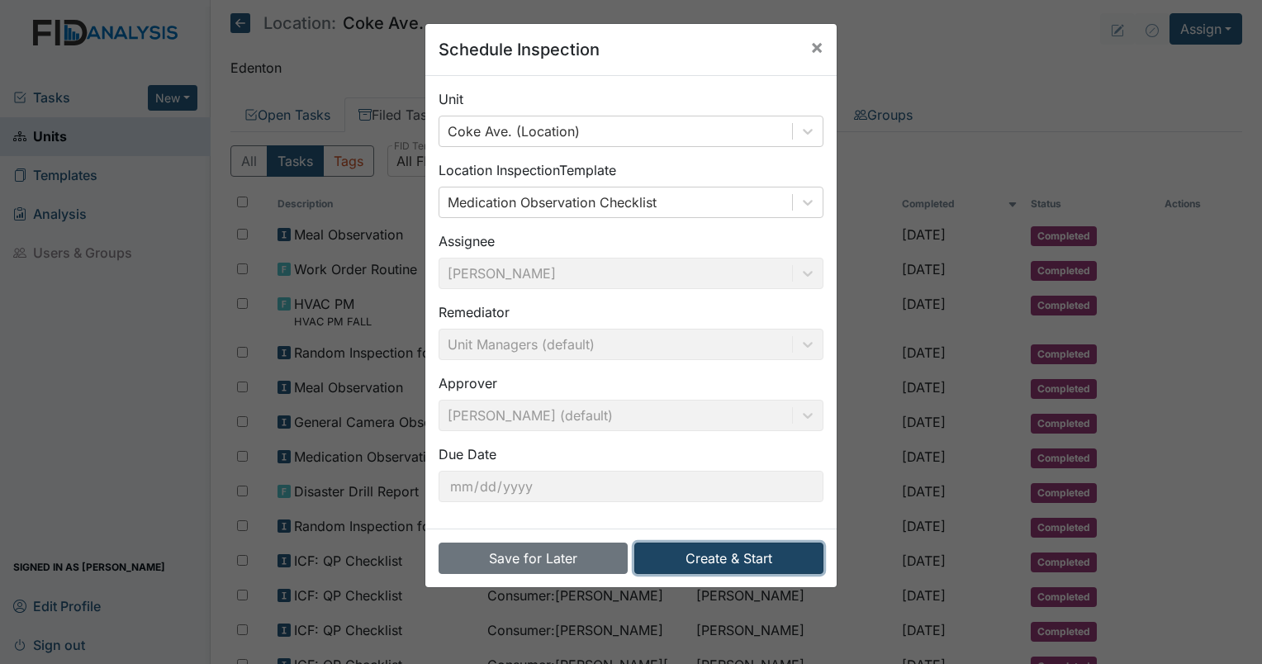
click at [740, 565] on button "Create & Start" at bounding box center [728, 557] width 189 height 31
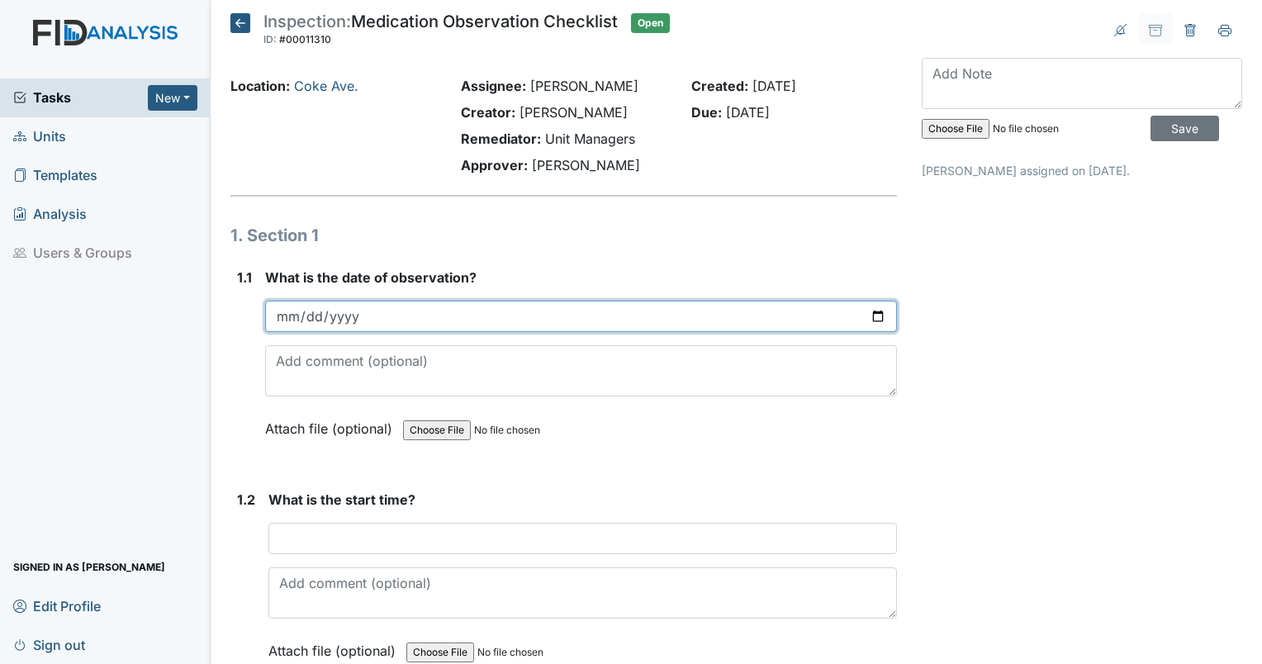
click at [865, 320] on input "date" at bounding box center [581, 316] width 632 height 31
type input "[DATE]"
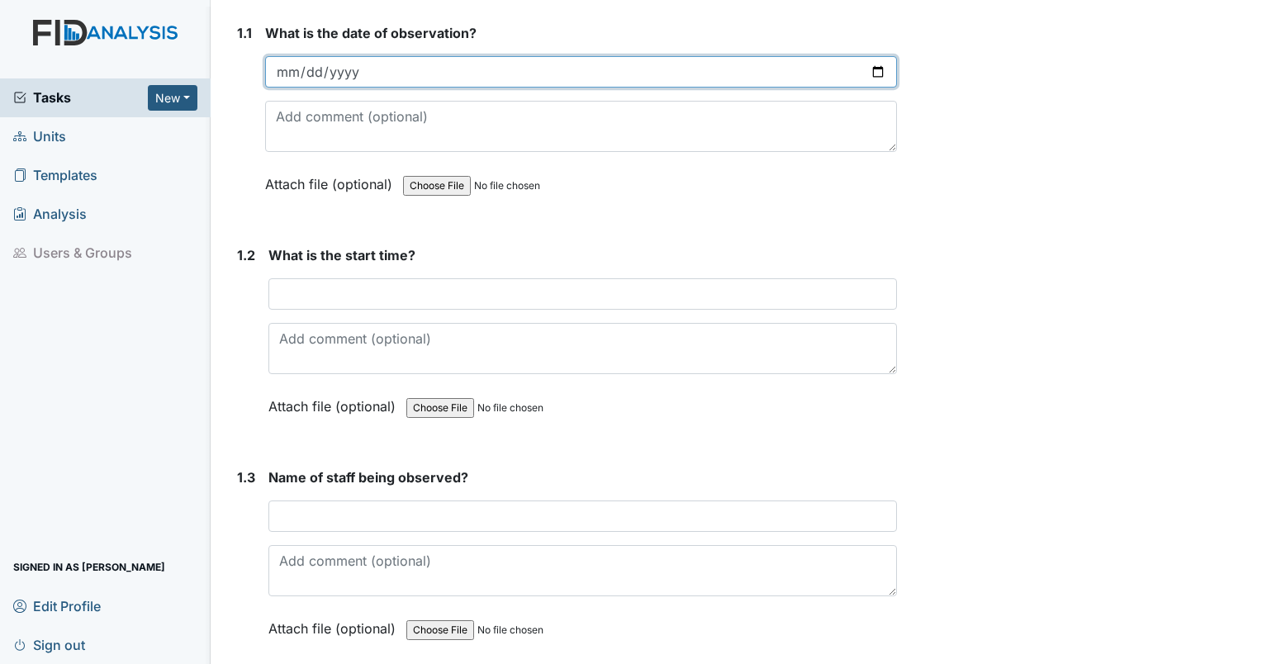
scroll to position [248, 0]
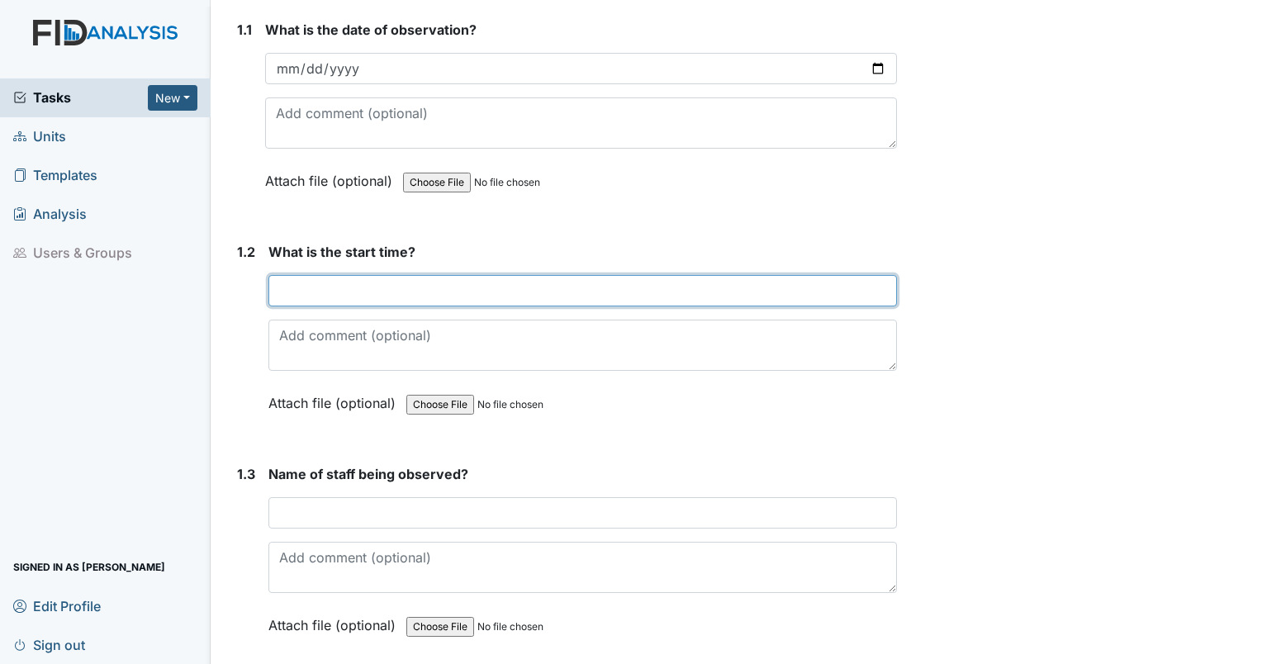
click at [418, 294] on input "text" at bounding box center [582, 290] width 628 height 31
type input "6:30am"
